Goal: Transaction & Acquisition: Obtain resource

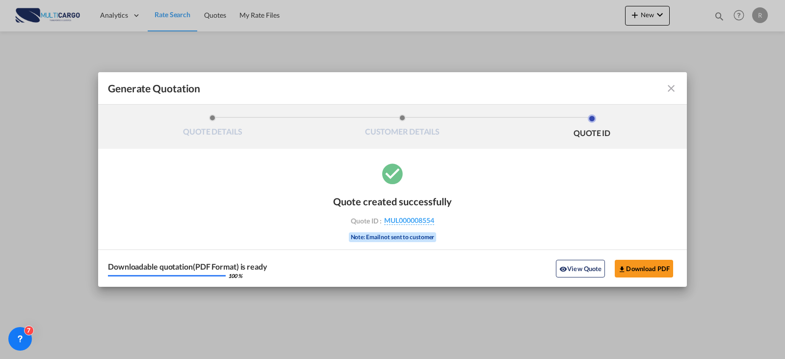
click at [667, 91] on md-icon "icon-close fg-AAA8AD cursor m-0" at bounding box center [671, 88] width 12 height 12
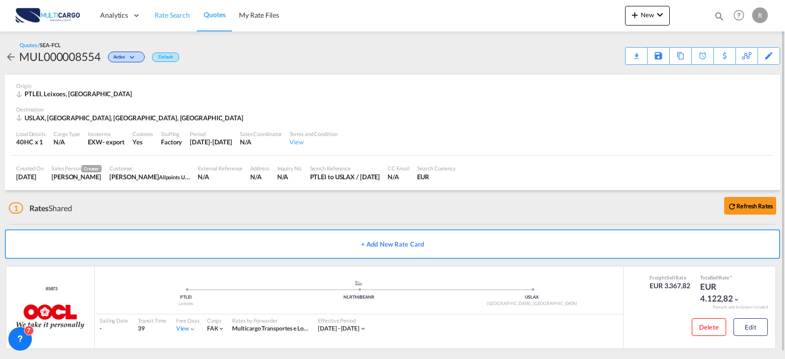
click at [157, 11] on span "Rate Search" at bounding box center [172, 15] width 35 height 8
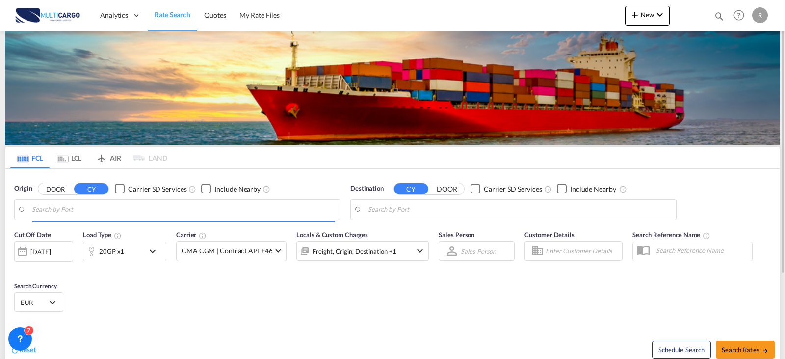
type input "Leixoes, PTLEI"
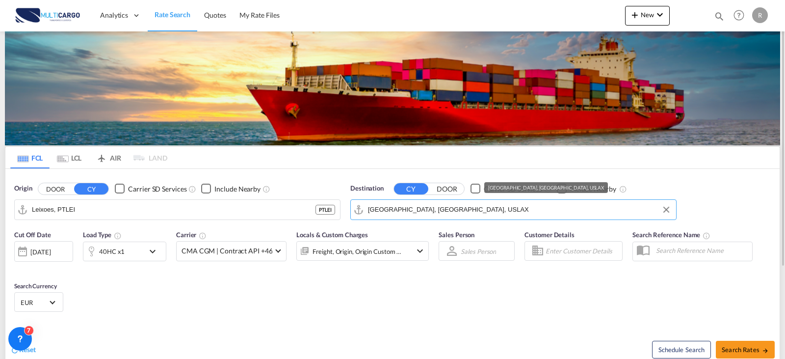
click at [474, 215] on input "Los Angeles, CA, USLAX" at bounding box center [519, 209] width 303 height 15
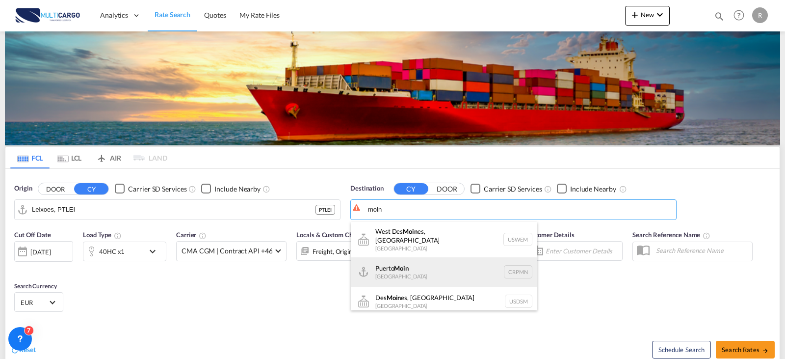
click at [463, 268] on div "Puerto Moin Costa Rica CRPMN" at bounding box center [444, 271] width 186 height 29
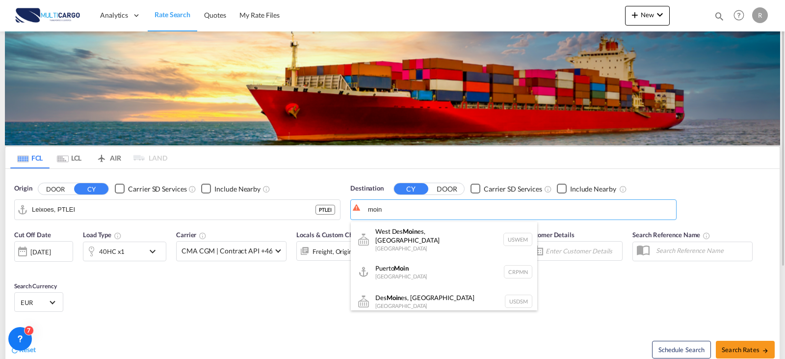
type input "[GEOGRAPHIC_DATA], CRPMN"
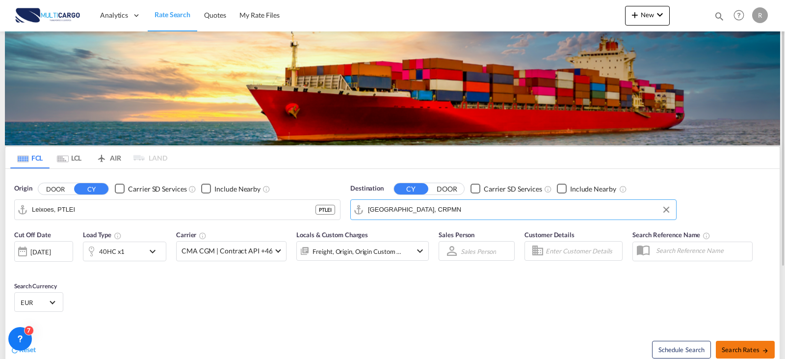
click at [750, 349] on span "Search Rates" at bounding box center [745, 350] width 47 height 8
type input "PTLEI to CRPMN / [DATE]"
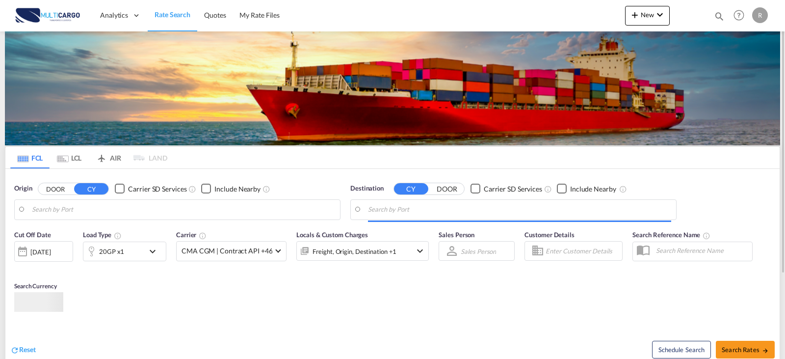
type input "Leixoes, PTLEI"
type input "[GEOGRAPHIC_DATA], CRPMN"
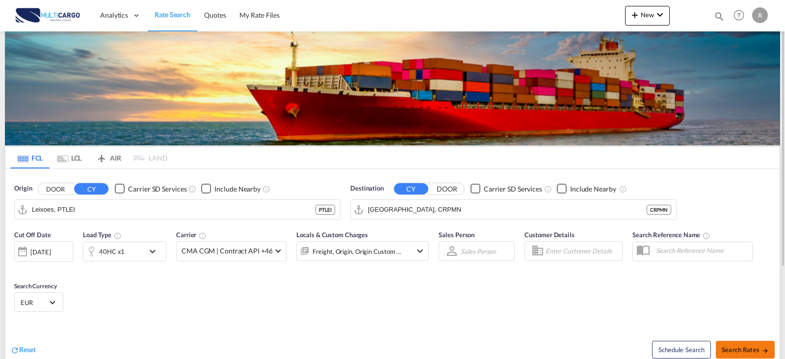
click at [735, 350] on span "Search Rates" at bounding box center [745, 350] width 47 height 8
type input "PTLEI to CRPMN / [DATE]"
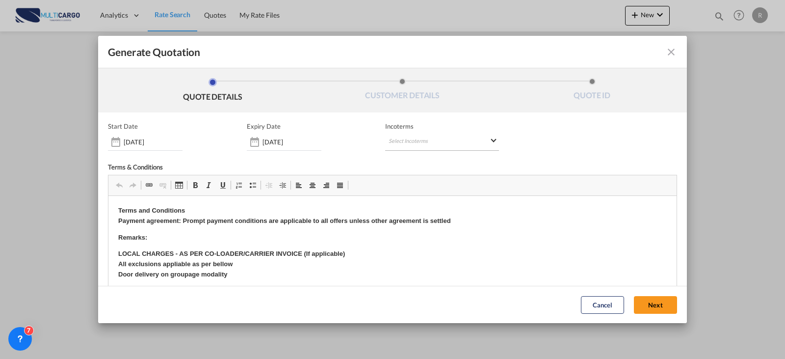
click at [418, 133] on md-select "Select Incoterms EXW - export Ex Works EXW - import Ex Works CIP - import Carri…" at bounding box center [442, 142] width 114 height 18
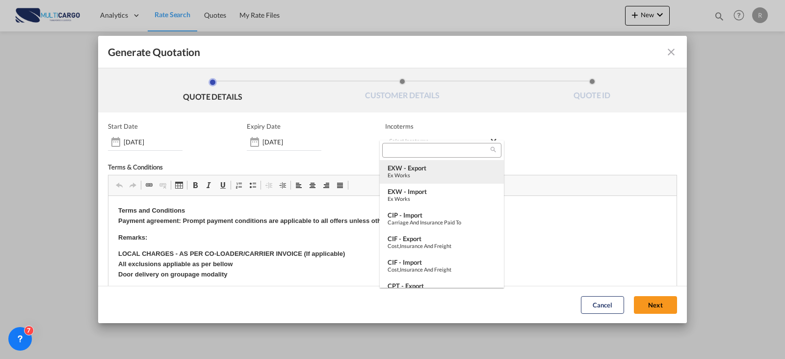
type md-option "[object Object]"
click at [413, 172] on div "Ex Works" at bounding box center [442, 175] width 108 height 6
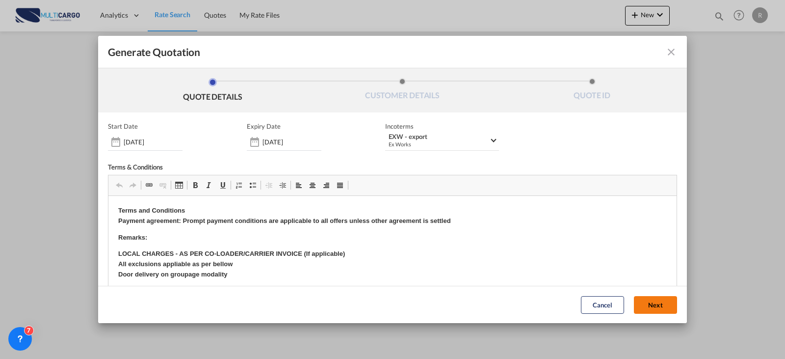
click at [636, 309] on button "Next" at bounding box center [655, 305] width 43 height 18
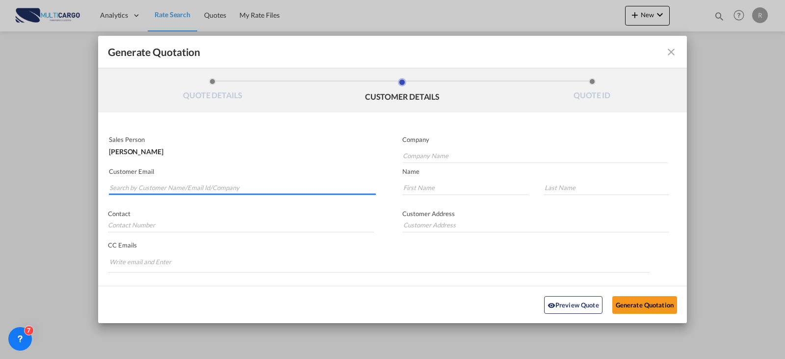
click at [222, 189] on input "Search by Customer Name/Email Id/Company" at bounding box center [242, 187] width 266 height 15
click at [154, 188] on md-autocomplete-wrap "FRLC" at bounding box center [242, 185] width 267 height 20
drag, startPoint x: 152, startPoint y: 187, endPoint x: 76, endPoint y: 186, distance: 75.6
click at [76, 186] on div "Generate Quotation QUOTE DETAILS CUSTOMER DETAILS QUOTE ID Start Date [DATE] Ex…" at bounding box center [392, 179] width 785 height 359
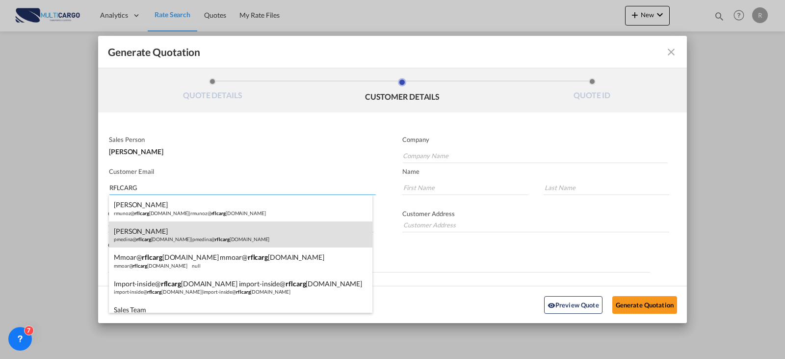
scroll to position [41, 0]
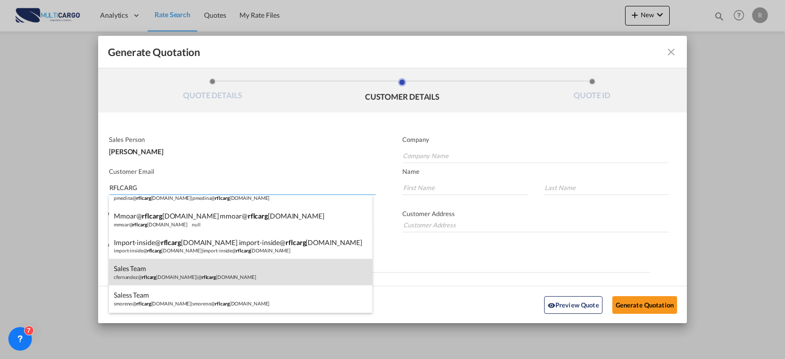
type input "RFLCARG"
click at [247, 271] on div "Sales Team cfernandez@ rflcarg [DOMAIN_NAME] | @ rflcarg [DOMAIN_NAME]" at bounding box center [241, 272] width 264 height 27
type input "@[DOMAIN_NAME]"
type input "[EMAIL_ADDRESS][DOMAIN_NAME]"
type input "Sales"
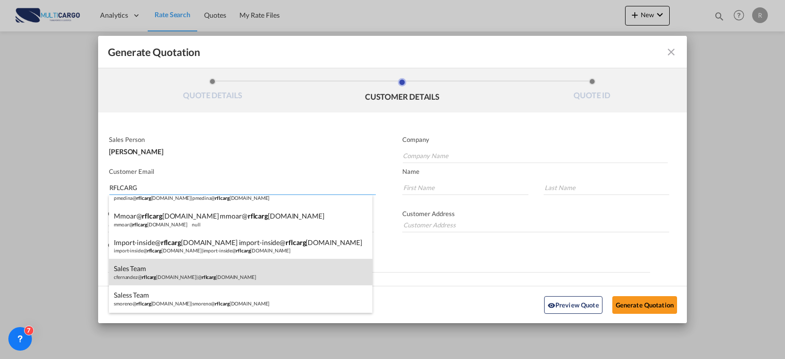
type input "Team"
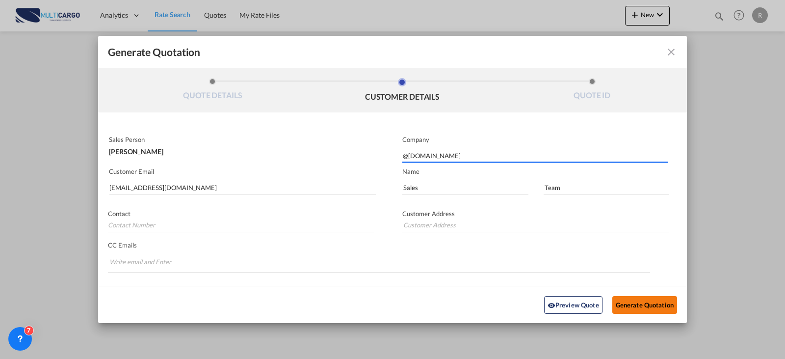
click at [627, 308] on button "Generate Quotation" at bounding box center [644, 304] width 65 height 18
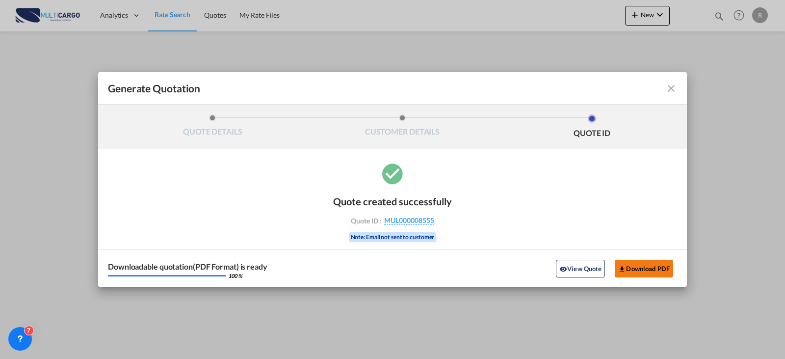
click at [659, 268] on button "Download PDF" at bounding box center [644, 269] width 58 height 18
click at [673, 88] on md-icon "icon-close fg-AAA8AD cursor m-0" at bounding box center [671, 88] width 12 height 12
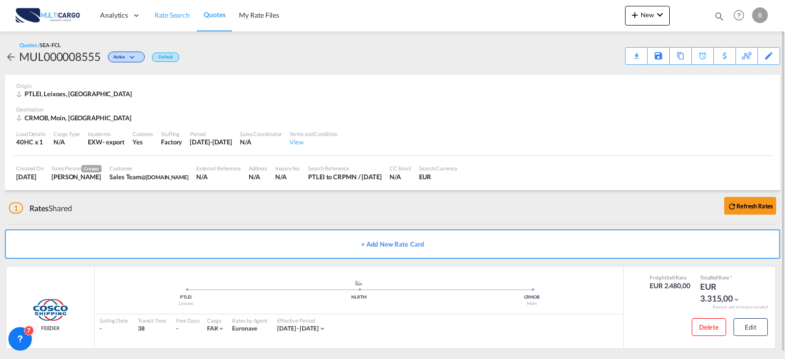
click at [166, 20] on link "Rate Search" at bounding box center [172, 16] width 49 height 32
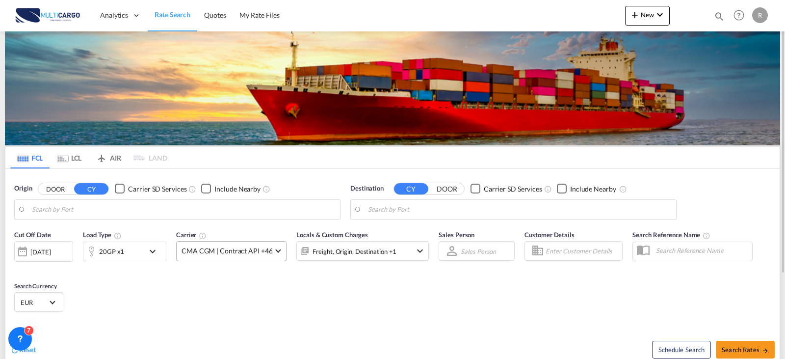
type input "Leixoes, PTLEI"
type input "[GEOGRAPHIC_DATA], CRPMN"
click at [161, 256] on md-icon "icon-chevron-down" at bounding box center [155, 251] width 17 height 12
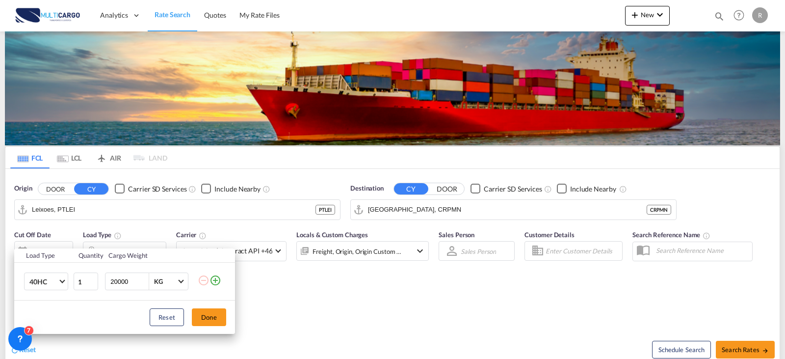
click at [213, 281] on md-icon "icon-plus-circle-outline" at bounding box center [216, 280] width 12 height 12
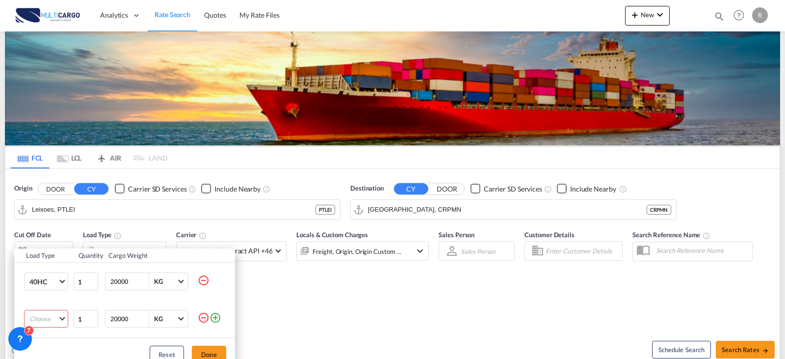
click at [206, 319] on md-icon "icon-minus-circle-outline" at bounding box center [204, 318] width 12 height 12
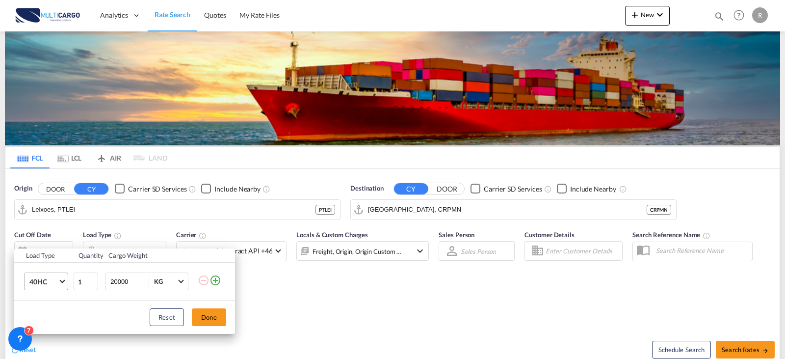
click at [58, 280] on md-select-value "40HC" at bounding box center [47, 281] width 39 height 17
click at [51, 232] on md-option "20GP" at bounding box center [55, 235] width 67 height 24
click at [212, 317] on button "Done" at bounding box center [209, 317] width 34 height 18
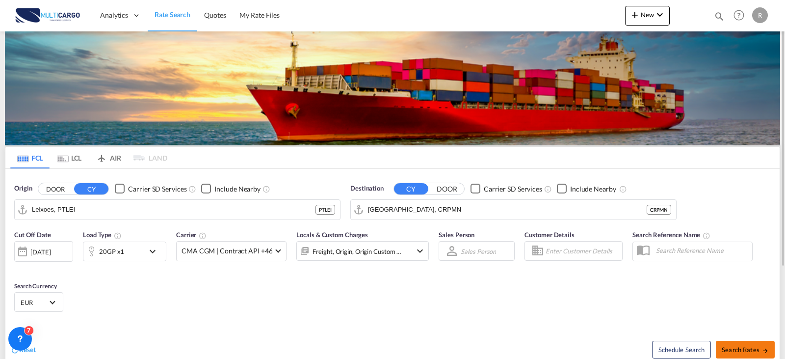
click at [754, 348] on span "Search Rates" at bounding box center [745, 350] width 47 height 8
type input "PTLEI to CRPMN / [DATE]"
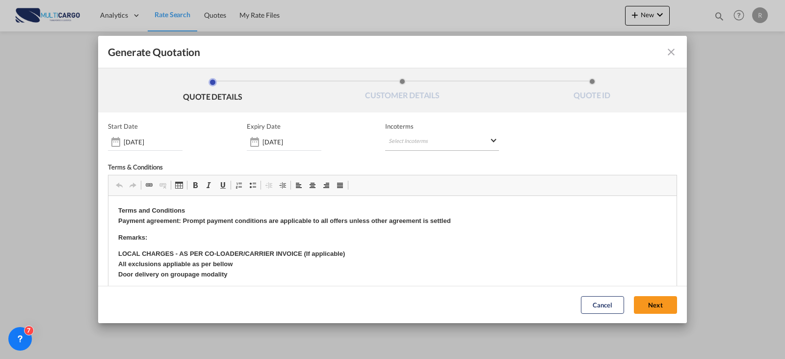
click at [406, 141] on md-select "Select Incoterms EXW - export Ex Works EXW - import Ex Works CIP - import Carri…" at bounding box center [442, 142] width 114 height 18
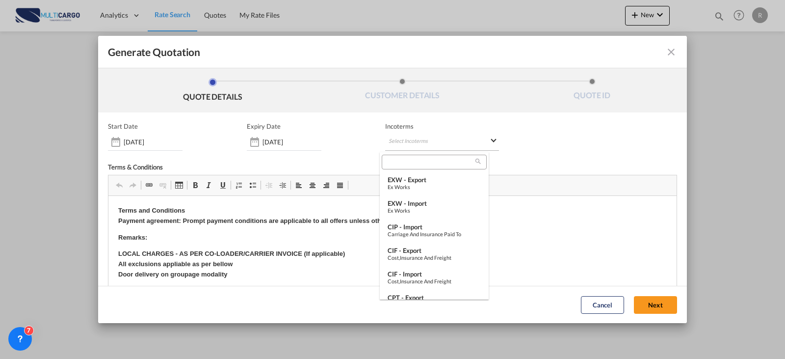
type md-option "[object Object]"
click at [422, 181] on div "EXW - export" at bounding box center [434, 180] width 93 height 8
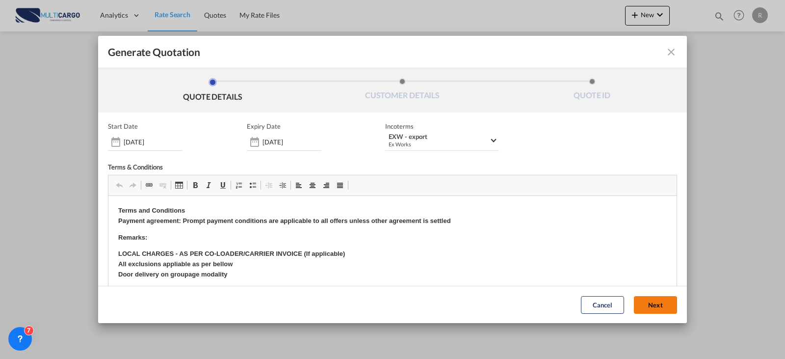
click at [651, 306] on button "Next" at bounding box center [655, 305] width 43 height 18
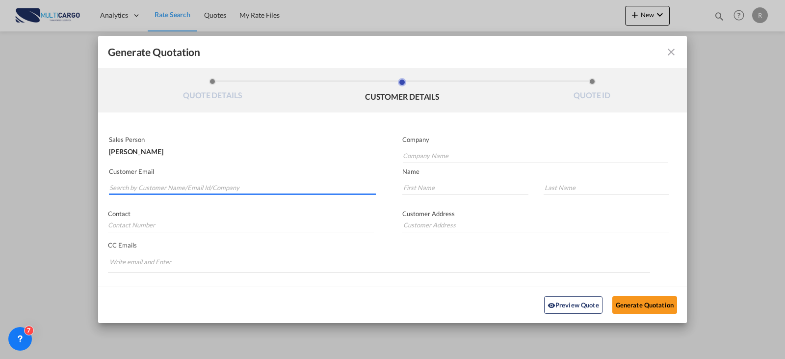
click at [249, 188] on input "Search by Customer Name/Email Id/Company" at bounding box center [242, 187] width 266 height 15
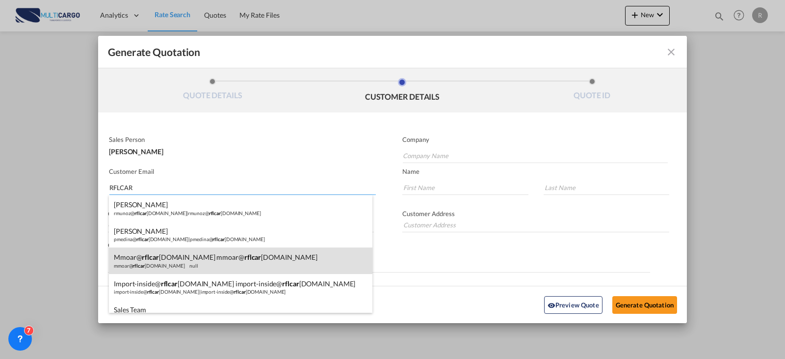
scroll to position [41, 0]
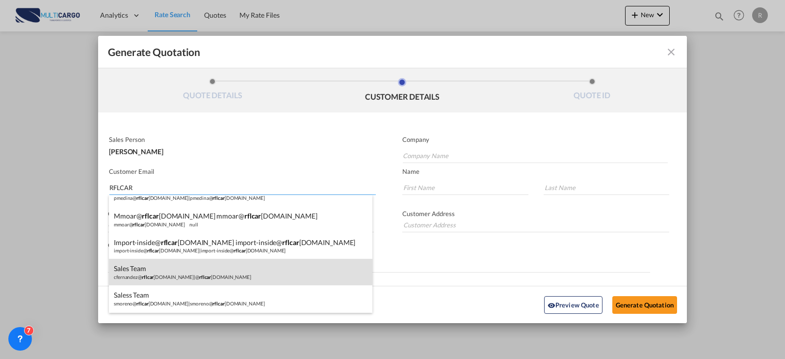
type input "RFLCAR"
click at [215, 269] on div "Sales Team cfernandez@ rflcar [DOMAIN_NAME] | @ rflcar [DOMAIN_NAME]" at bounding box center [241, 272] width 264 height 27
type input "@[DOMAIN_NAME]"
type input "[EMAIL_ADDRESS][DOMAIN_NAME]"
type input "Sales"
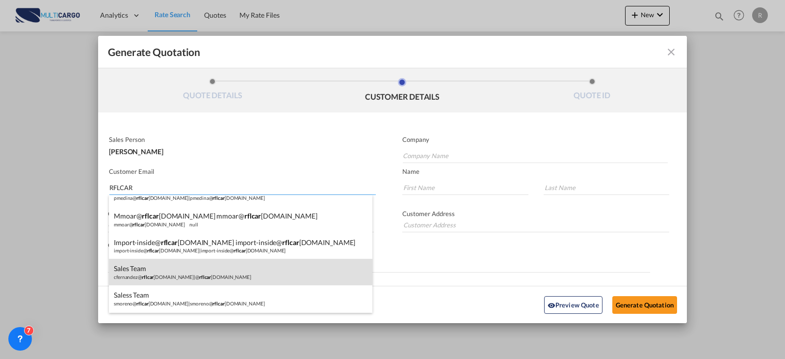
type input "Team"
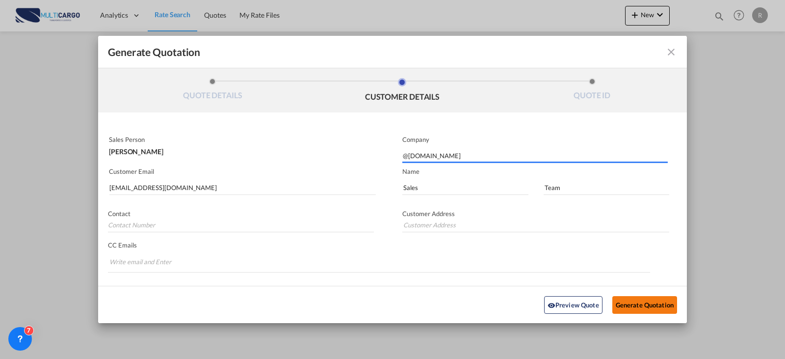
click at [621, 305] on button "Generate Quotation" at bounding box center [644, 304] width 65 height 18
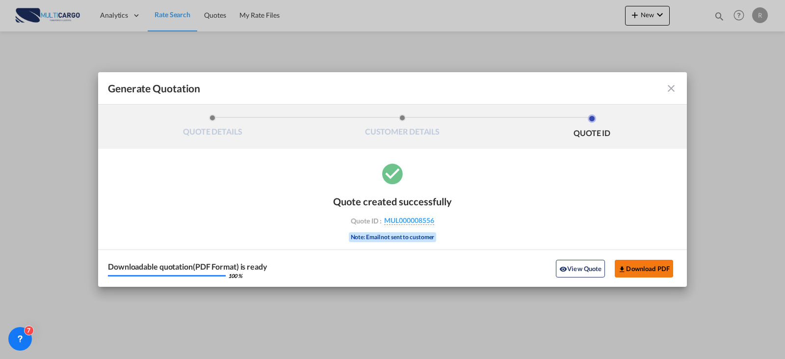
click at [666, 267] on button "Download PDF" at bounding box center [644, 269] width 58 height 18
